Goal: Task Accomplishment & Management: Complete application form

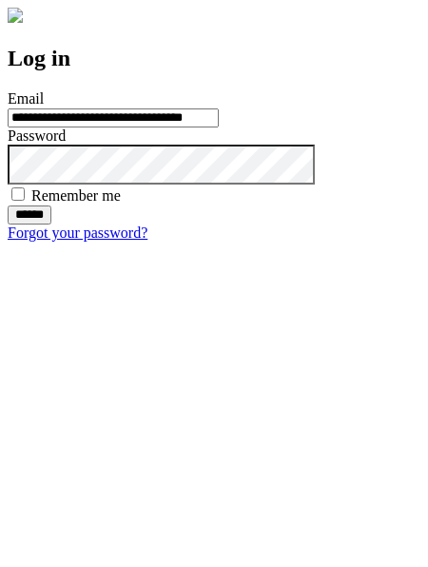
type input "**********"
click at [51, 224] on input "******" at bounding box center [30, 214] width 44 height 19
type input "**********"
click at [51, 224] on input "******" at bounding box center [30, 214] width 44 height 19
